Goal: Task Accomplishment & Management: Manage account settings

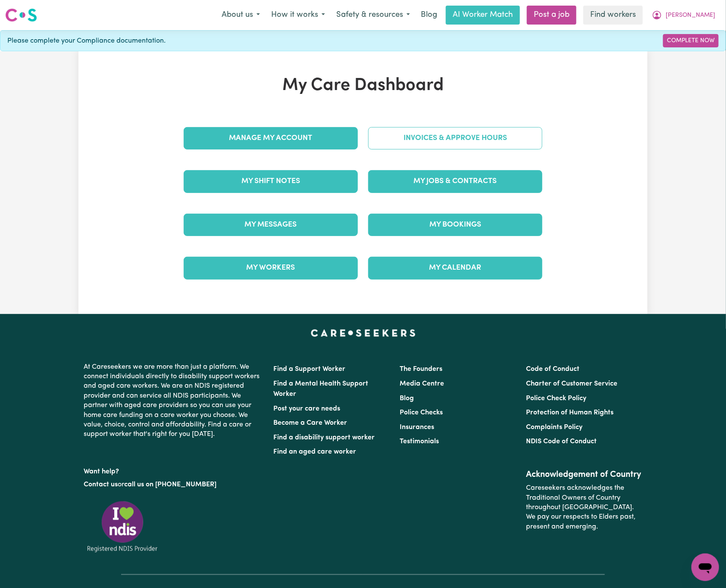
click at [398, 144] on link "Invoices & Approve Hours" at bounding box center [455, 138] width 174 height 22
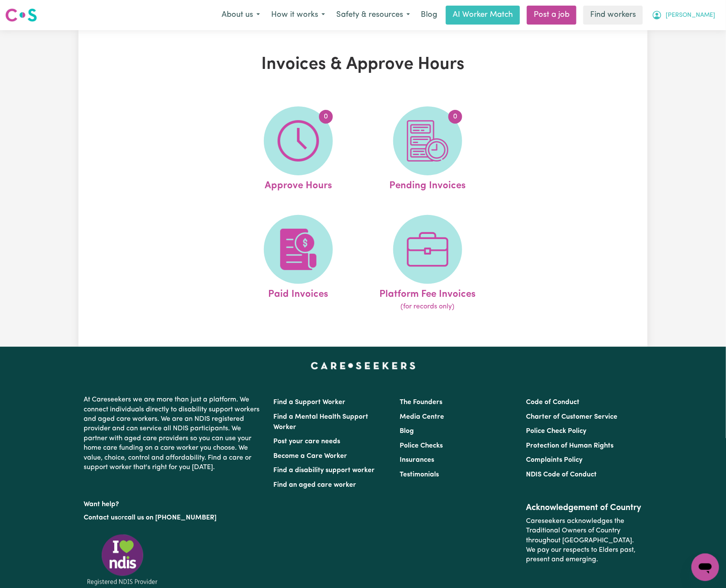
click at [705, 15] on span "[PERSON_NAME]" at bounding box center [691, 15] width 50 height 9
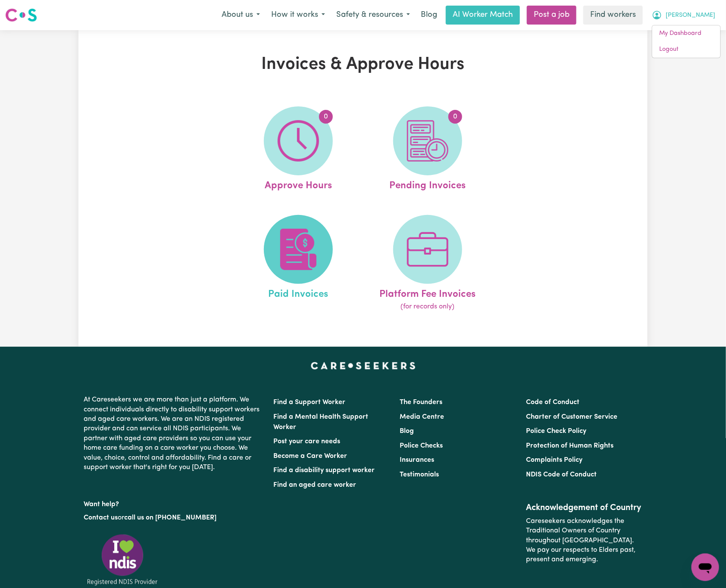
click at [307, 233] on img at bounding box center [298, 249] width 41 height 41
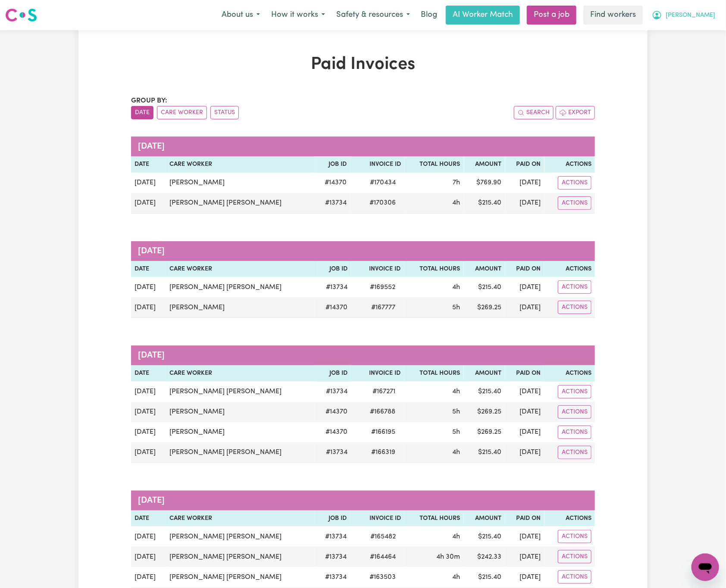
click at [698, 16] on span "[PERSON_NAME]" at bounding box center [691, 15] width 50 height 9
click at [700, 28] on link "My Dashboard" at bounding box center [686, 33] width 68 height 16
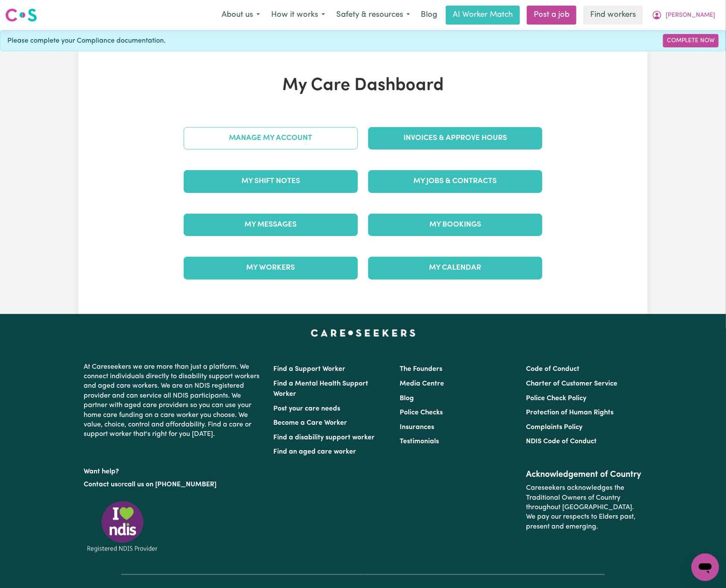
click at [302, 139] on link "Manage My Account" at bounding box center [271, 138] width 174 height 22
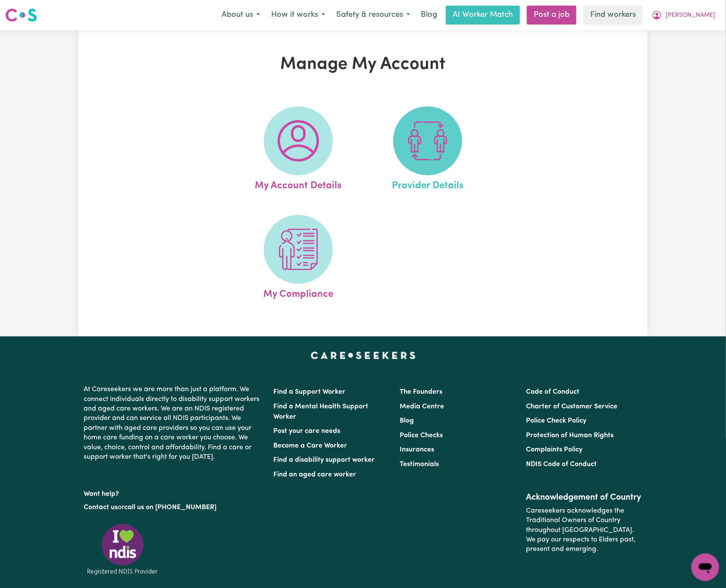
click at [453, 149] on span at bounding box center [427, 140] width 69 height 69
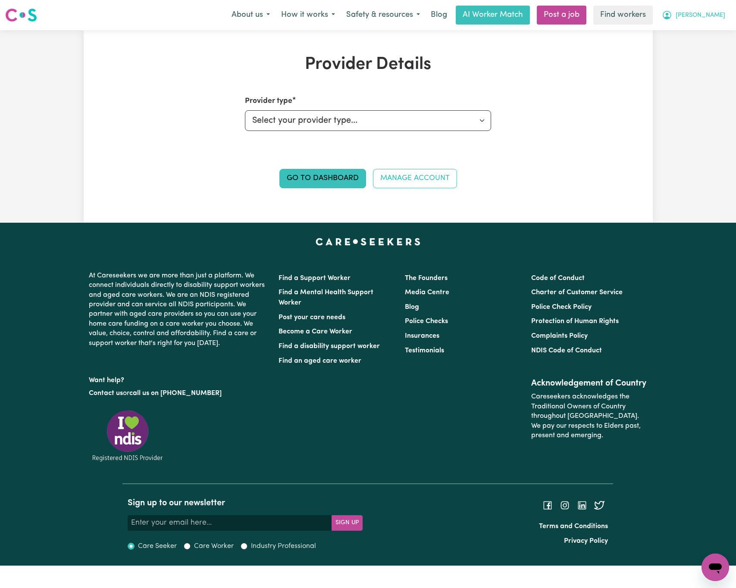
click at [723, 13] on button "[PERSON_NAME]" at bounding box center [693, 15] width 75 height 18
click at [720, 44] on link "Logout" at bounding box center [696, 49] width 68 height 16
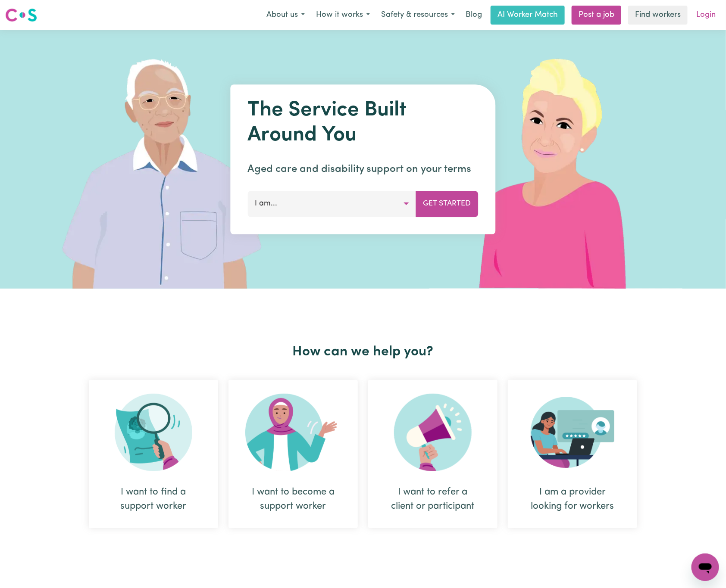
click at [709, 13] on link "Login" at bounding box center [706, 15] width 30 height 19
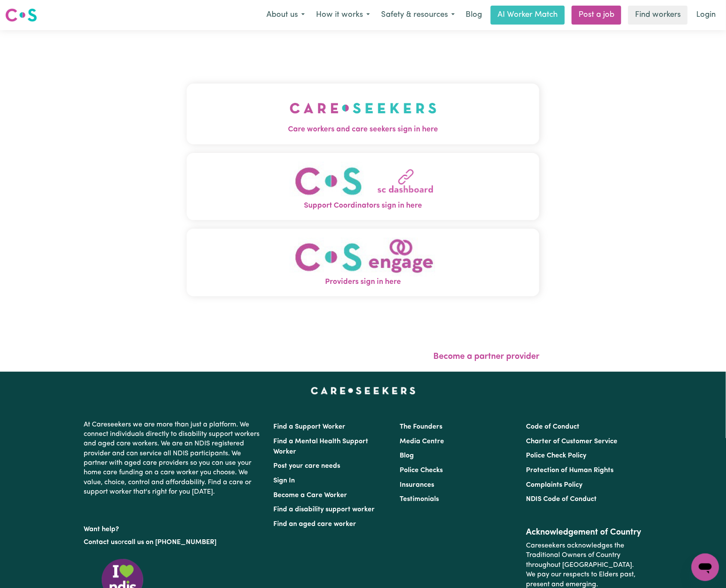
drag, startPoint x: 353, startPoint y: 122, endPoint x: 358, endPoint y: 119, distance: 5.6
click at [355, 122] on img "Care workers and care seekers sign in here" at bounding box center [363, 108] width 147 height 32
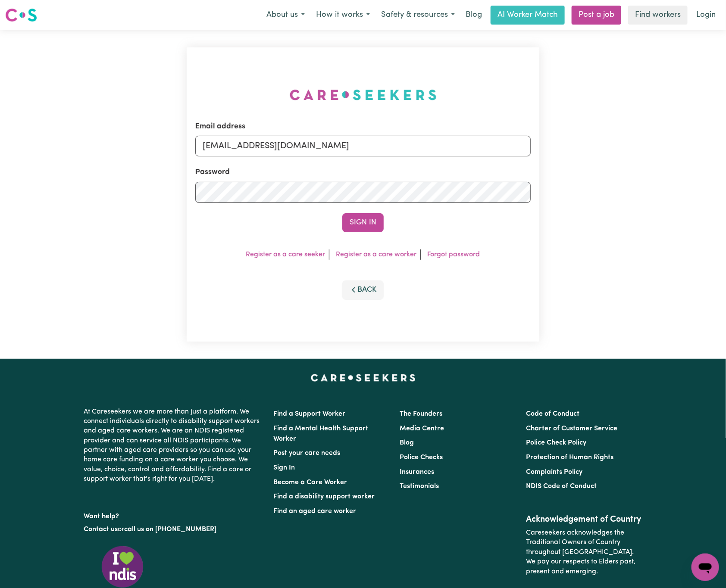
drag, startPoint x: 246, startPoint y: 134, endPoint x: 247, endPoint y: 140, distance: 5.3
click at [247, 135] on div "Email address [EMAIL_ADDRESS][DOMAIN_NAME]" at bounding box center [362, 138] width 335 height 35
drag, startPoint x: 247, startPoint y: 144, endPoint x: 550, endPoint y: 165, distance: 302.9
click at [515, 144] on input "[EMAIL_ADDRESS][DOMAIN_NAME]" at bounding box center [362, 146] width 335 height 21
paste input "[EMAIL_ADDRESS][DOMAIN_NAME]"
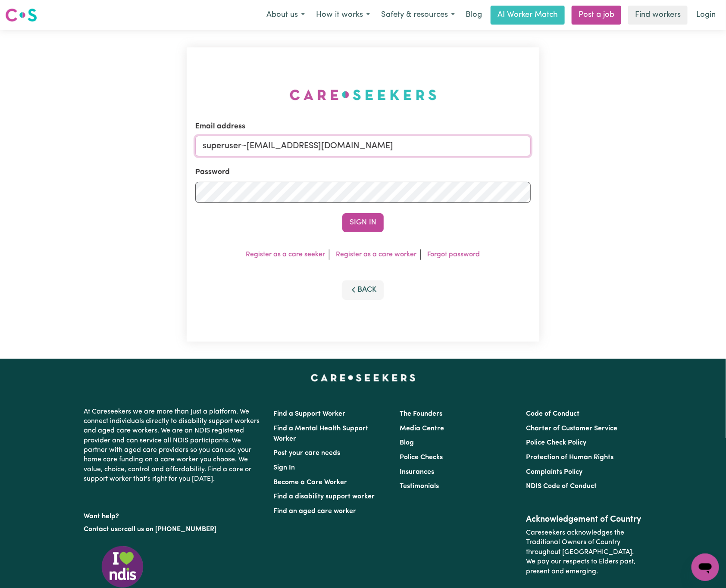
type input "superuser~[EMAIL_ADDRESS][DOMAIN_NAME]"
click at [342, 213] on button "Sign In" at bounding box center [362, 222] width 41 height 19
